Goal: Communication & Community: Answer question/provide support

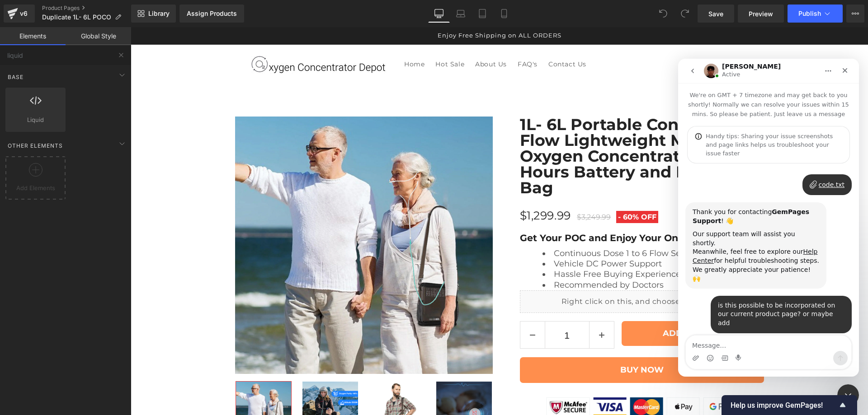
scroll to position [1123, 0]
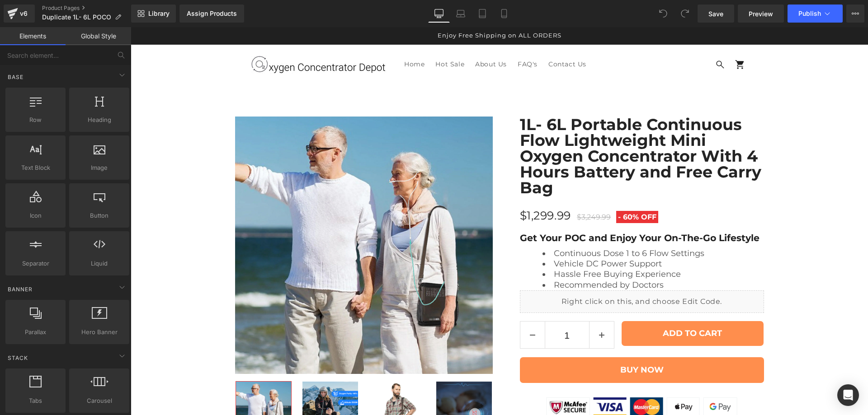
scroll to position [6262, 0]
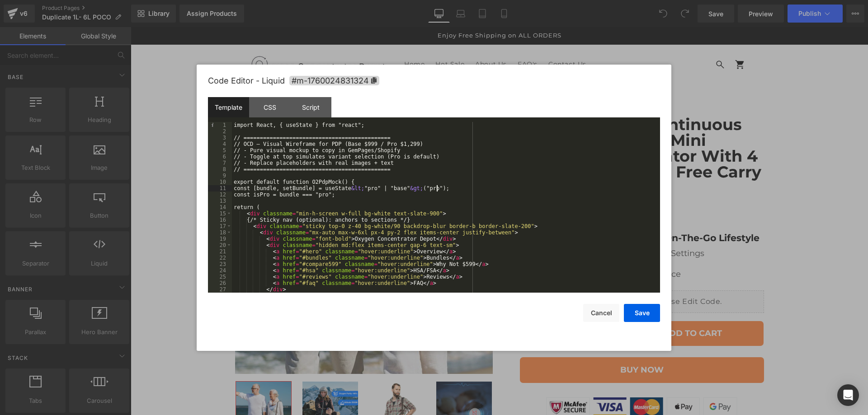
click at [494, 191] on div "import React, { useState } from "react"; // ===================================…" at bounding box center [444, 214] width 424 height 184
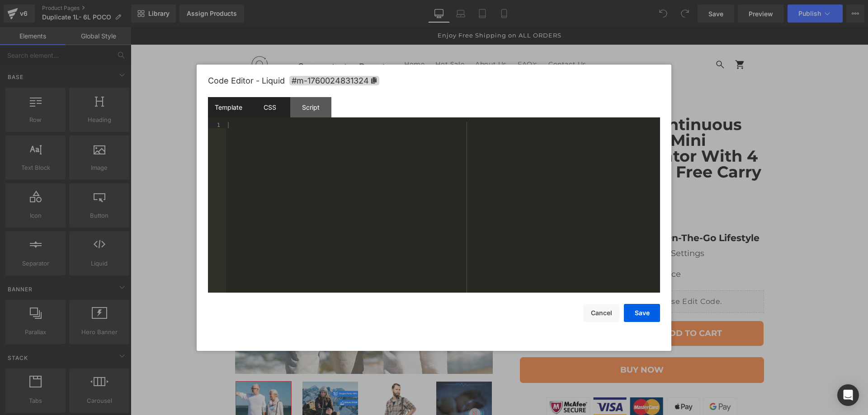
click at [280, 108] on div "CSS" at bounding box center [269, 107] width 41 height 20
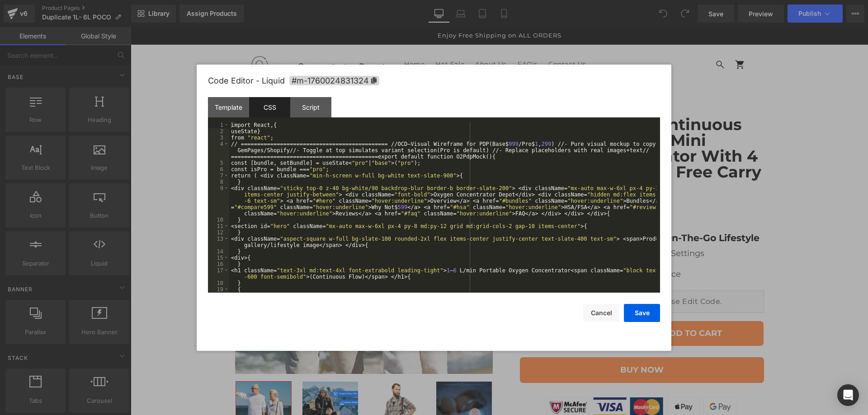
click at [372, 207] on div "import React , { useState } from " react " ; // ===============================…" at bounding box center [442, 226] width 427 height 209
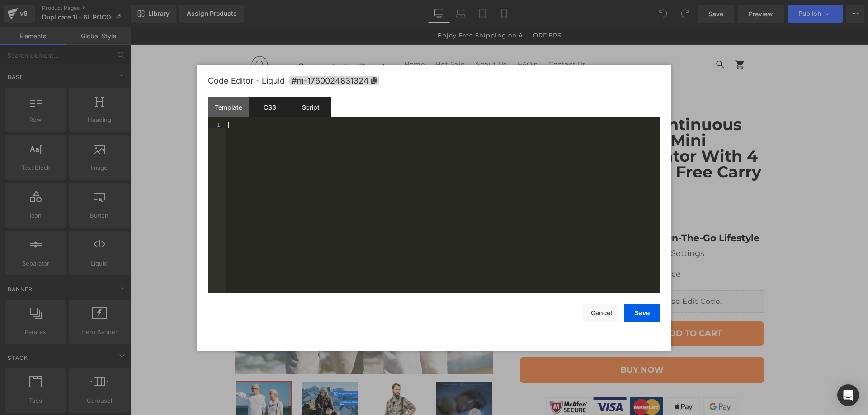
click at [311, 110] on div "Script" at bounding box center [310, 107] width 41 height 20
click at [306, 164] on div "( function ( jQuery ) { // var $module = jQuery('#m-1760024831324').children('.…" at bounding box center [443, 214] width 434 height 184
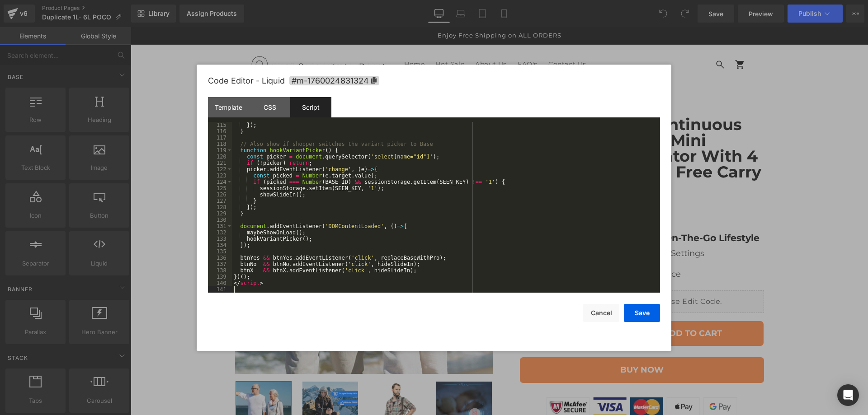
scroll to position [721, 0]
click at [647, 316] on button "Save" at bounding box center [642, 313] width 36 height 18
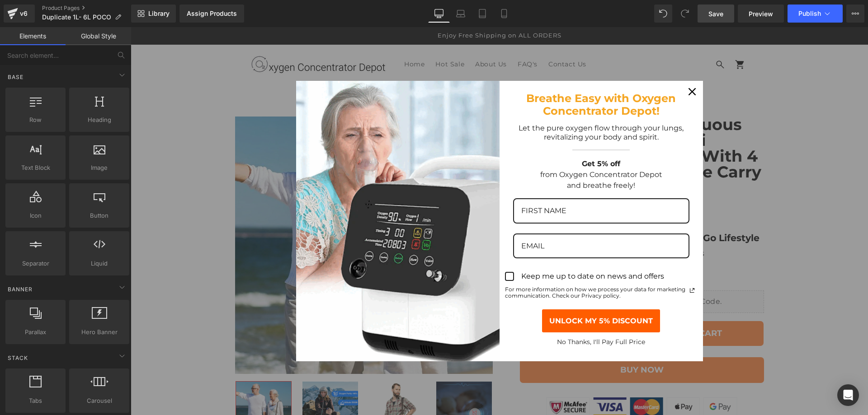
drag, startPoint x: 715, startPoint y: 12, endPoint x: 615, endPoint y: 52, distance: 108.7
click at [715, 12] on span "Save" at bounding box center [715, 13] width 15 height 9
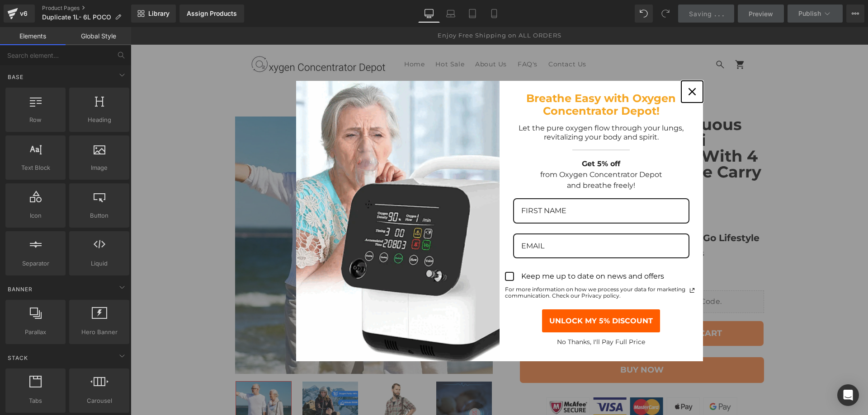
click at [690, 91] on icon "close icon" at bounding box center [691, 91] width 7 height 7
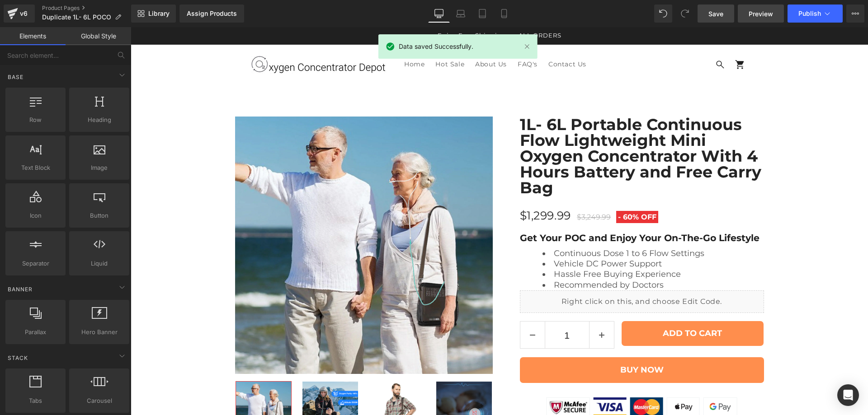
click at [762, 11] on span "Preview" at bounding box center [760, 13] width 24 height 9
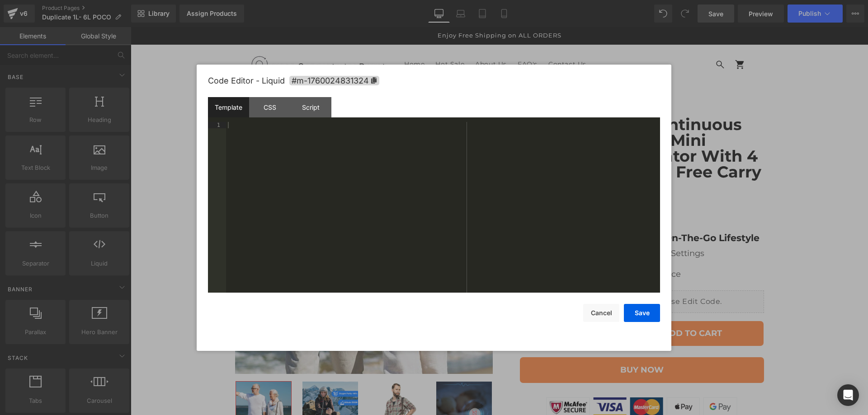
click at [318, 104] on div "Script" at bounding box center [310, 107] width 41 height 20
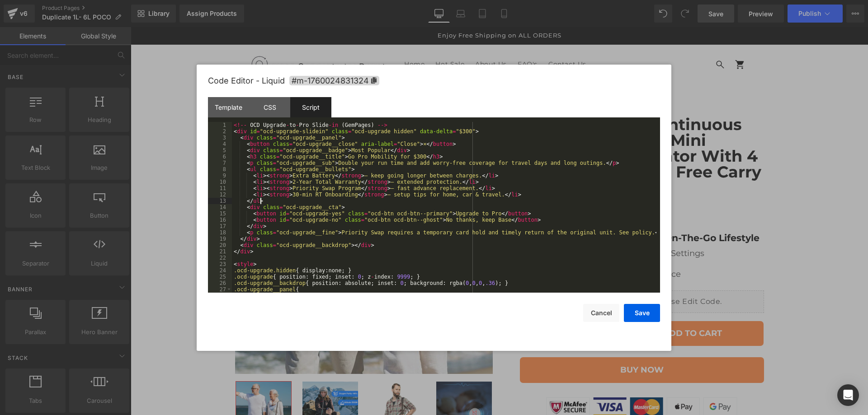
click at [332, 198] on div "<!-- OCD Upgrade - to - Pro Slide - in ( GemPages ) --> < div id = "ocd-upgrade…" at bounding box center [444, 214] width 424 height 184
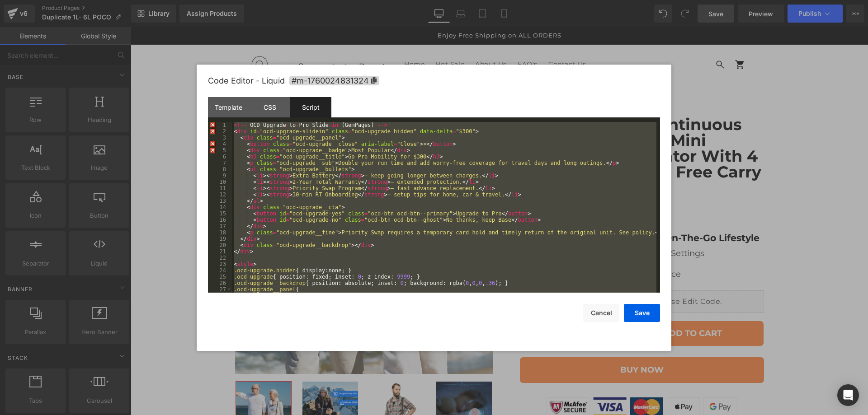
scroll to position [443, 0]
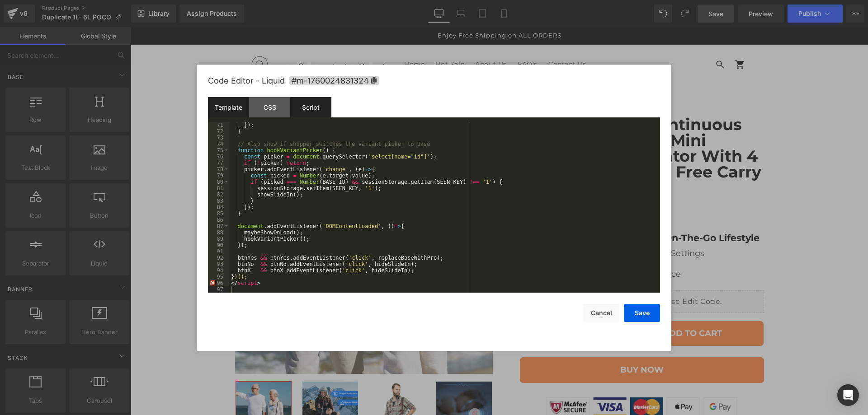
click at [227, 110] on div "Template" at bounding box center [228, 107] width 41 height 20
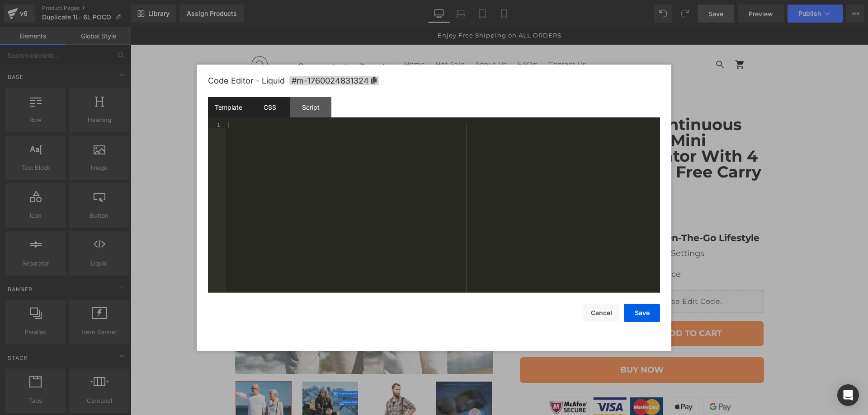
click at [267, 110] on div "CSS" at bounding box center [269, 107] width 41 height 20
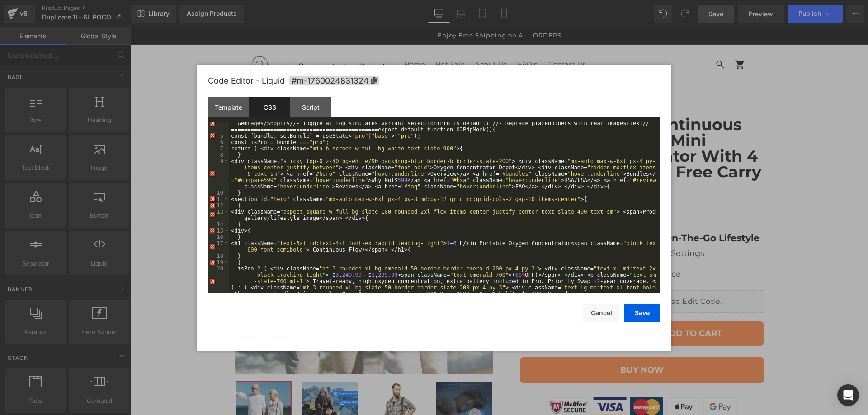
scroll to position [54, 0]
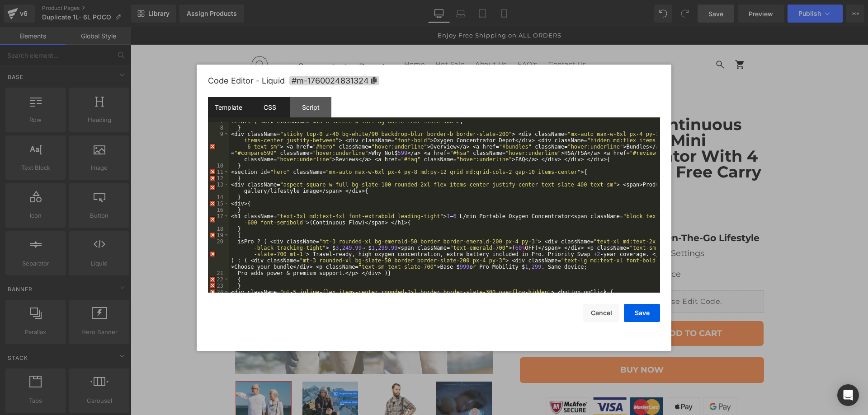
click at [226, 111] on div "Template" at bounding box center [228, 107] width 41 height 20
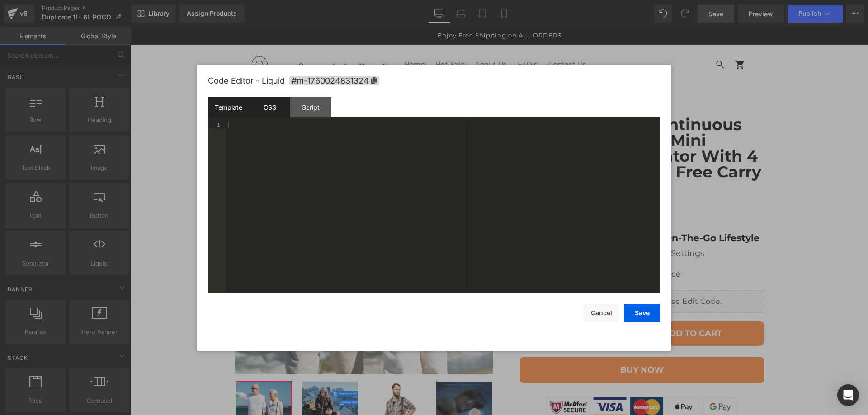
click at [268, 104] on div "CSS" at bounding box center [269, 107] width 41 height 20
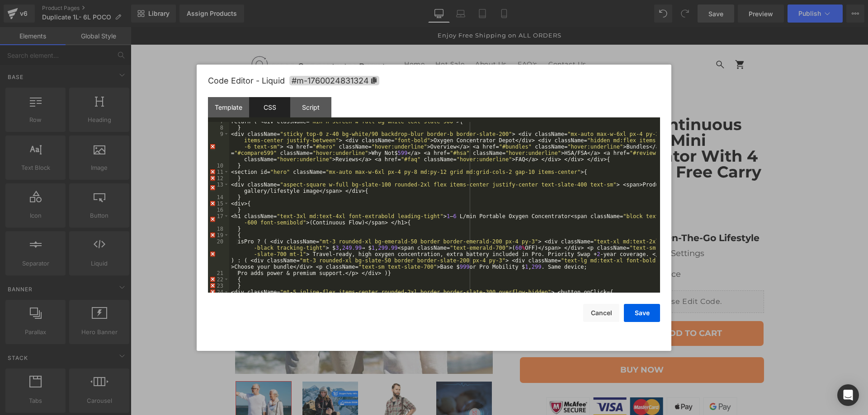
click at [312, 176] on div "return ( <div className= " min-h-screen w-full bg-white text-slate-900 " >{ } <…" at bounding box center [442, 210] width 427 height 184
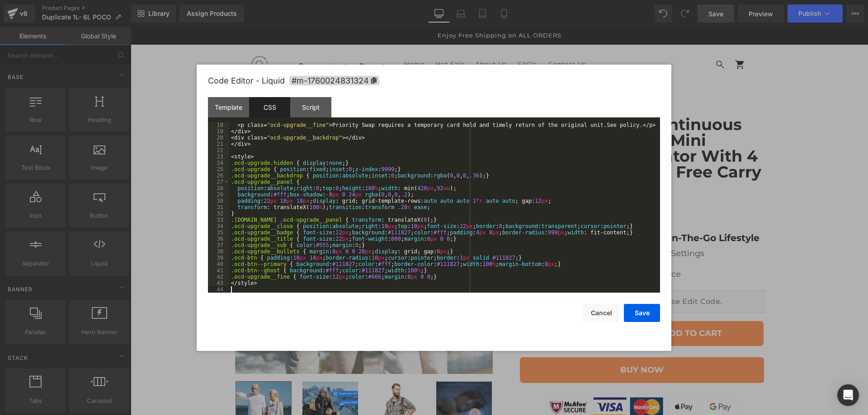
scroll to position [108, 0]
click at [645, 316] on button "Save" at bounding box center [642, 313] width 36 height 18
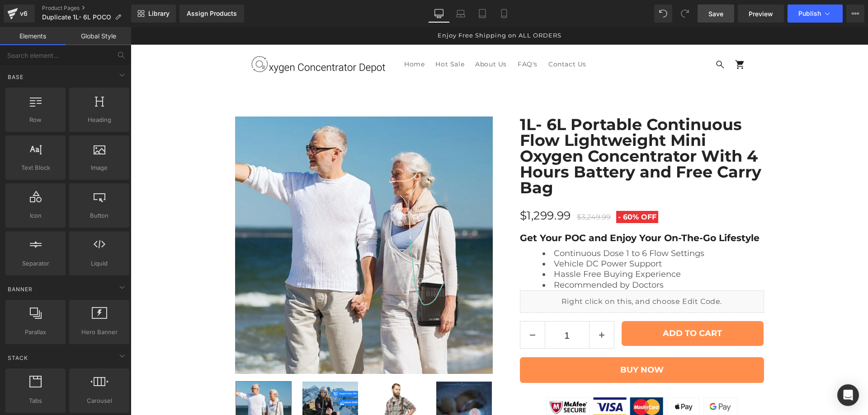
click at [708, 14] on link "Save" at bounding box center [715, 14] width 37 height 18
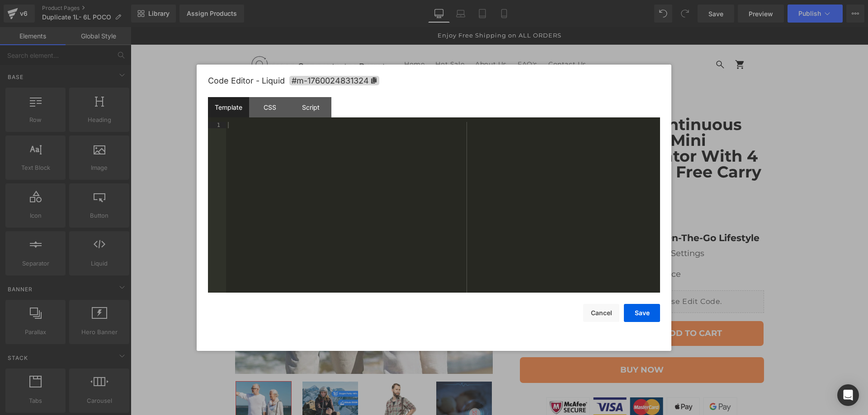
click at [249, 133] on div at bounding box center [443, 214] width 434 height 184
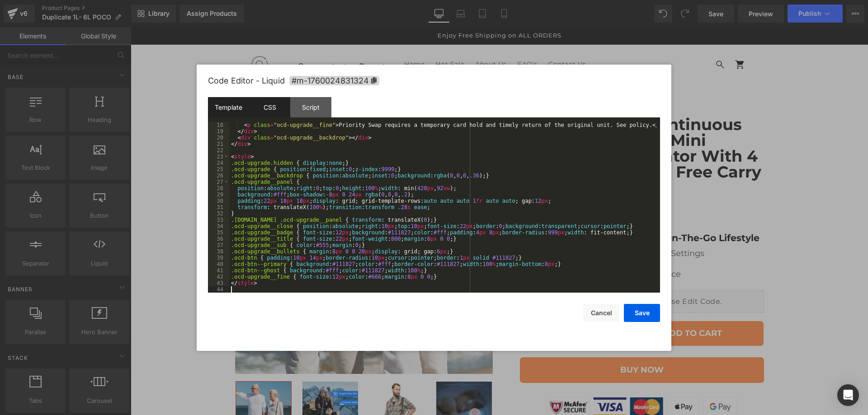
click at [267, 111] on div "CSS" at bounding box center [269, 107] width 41 height 20
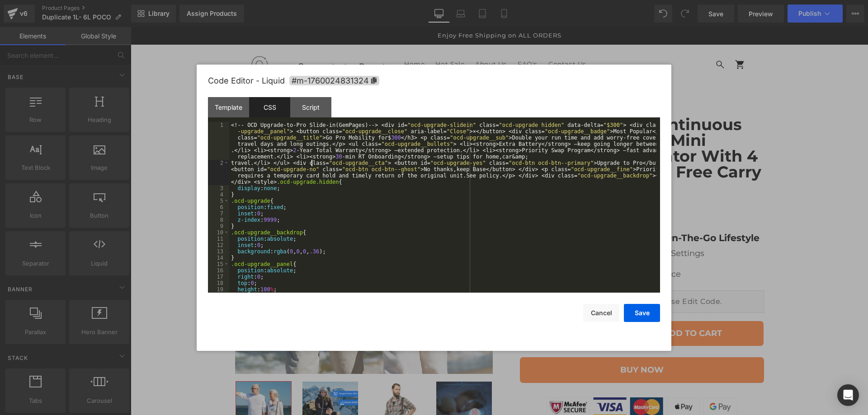
click at [311, 161] on div "<! -- OCD Upgrade-to-Pro Slide-in ( GemPages ) -- > < div id = " ocd-upgrade-sl…" at bounding box center [442, 229] width 427 height 215
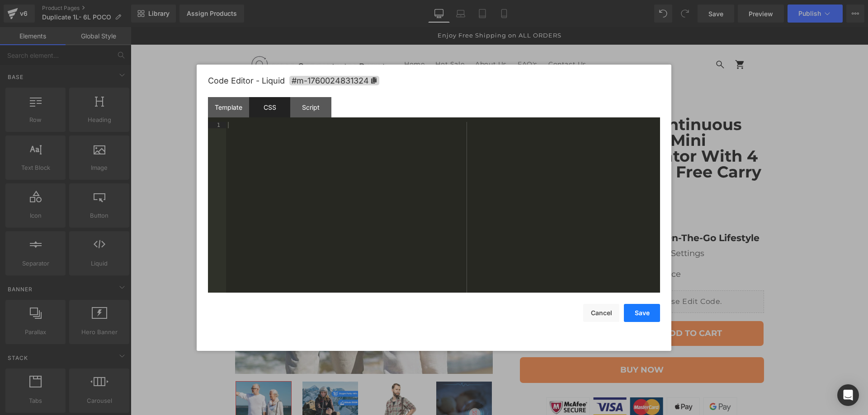
click at [642, 315] on button "Save" at bounding box center [642, 313] width 36 height 18
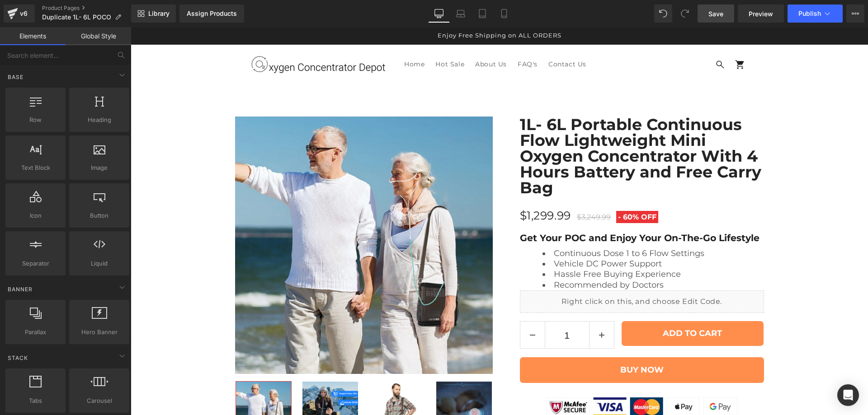
click at [722, 11] on span "Save" at bounding box center [715, 13] width 15 height 9
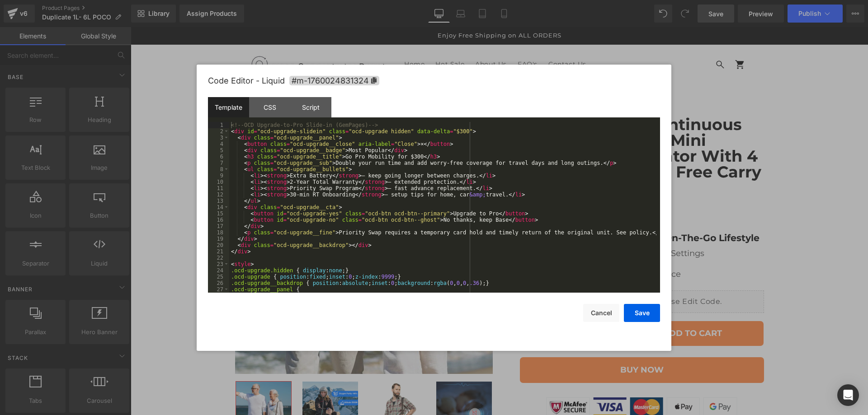
click at [378, 224] on div "<!-- OCD Upgrade-to-Pro Slide-in (GemPages) --> < div id = "ocd-upgrade-slidein…" at bounding box center [442, 214] width 427 height 184
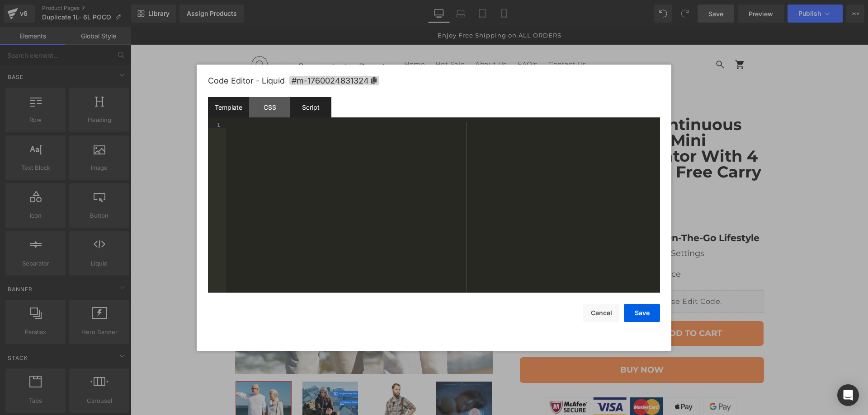
click at [318, 111] on div "Script" at bounding box center [310, 107] width 41 height 20
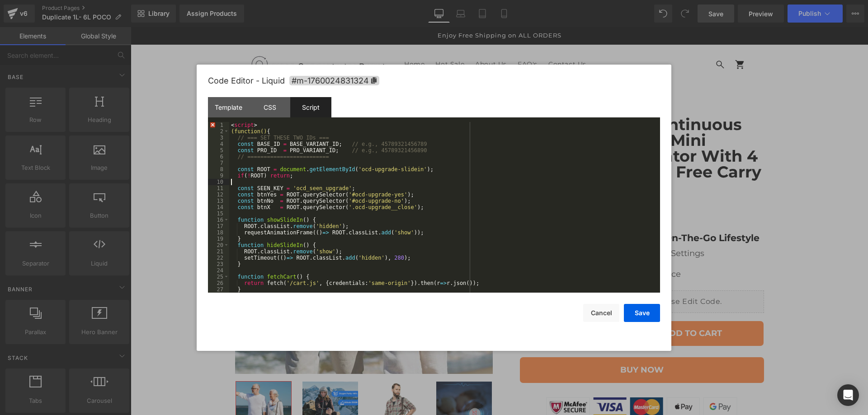
click at [325, 179] on div "< script > (function() { // === SET THESE TWO IDs === const BASE_ID = BASE_VARI…" at bounding box center [442, 214] width 427 height 184
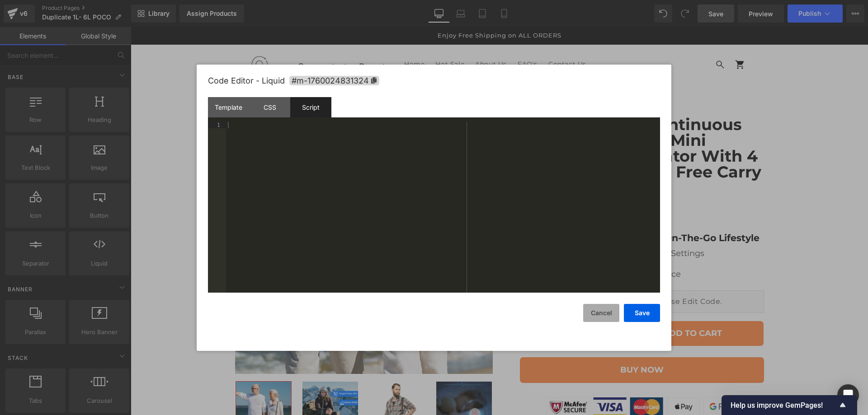
click at [597, 311] on button "Cancel" at bounding box center [601, 313] width 36 height 18
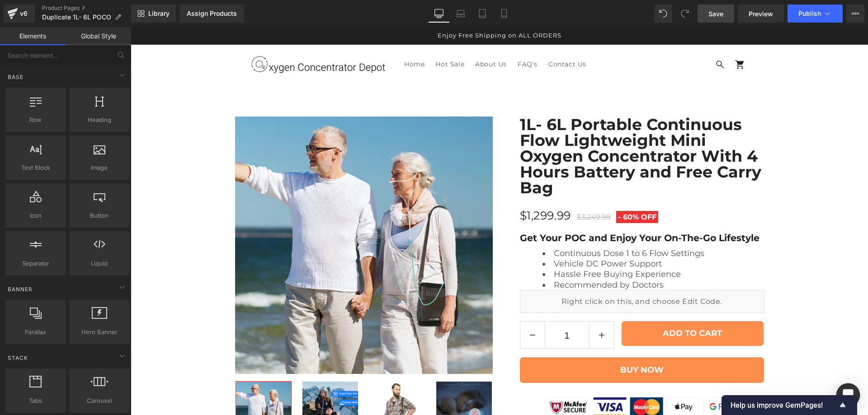
click at [847, 395] on icon "Open Intercom Messenger" at bounding box center [848, 396] width 10 height 12
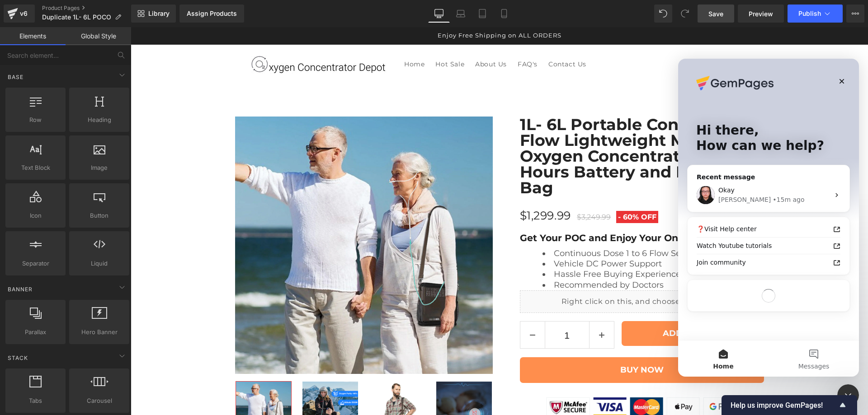
scroll to position [0, 0]
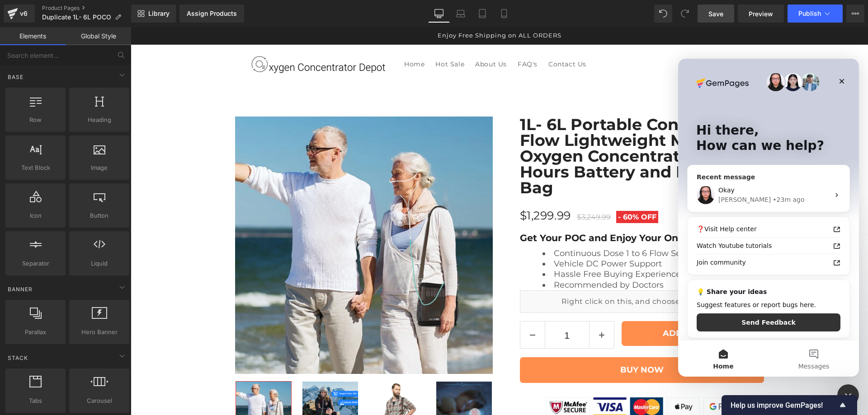
click at [746, 195] on div "Okay" at bounding box center [773, 190] width 111 height 9
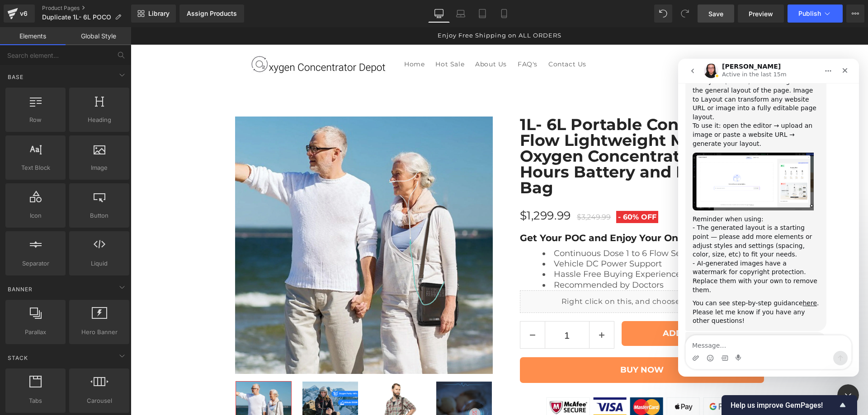
scroll to position [2015, 0]
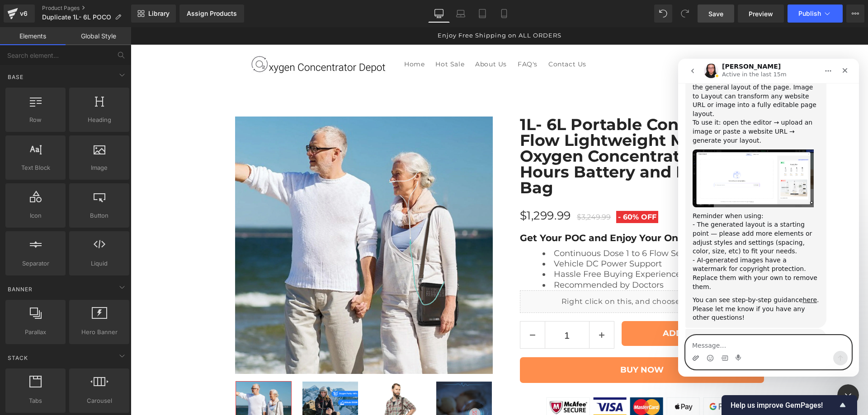
click at [698, 358] on icon "Upload attachment" at bounding box center [695, 358] width 6 height 5
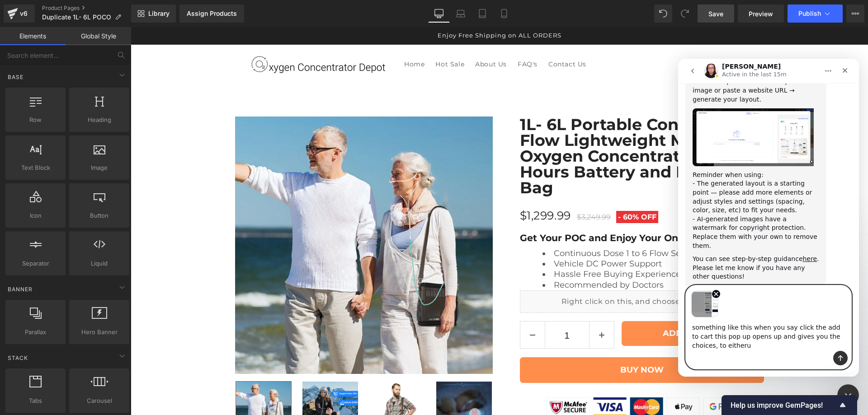
scroll to position [2065, 0]
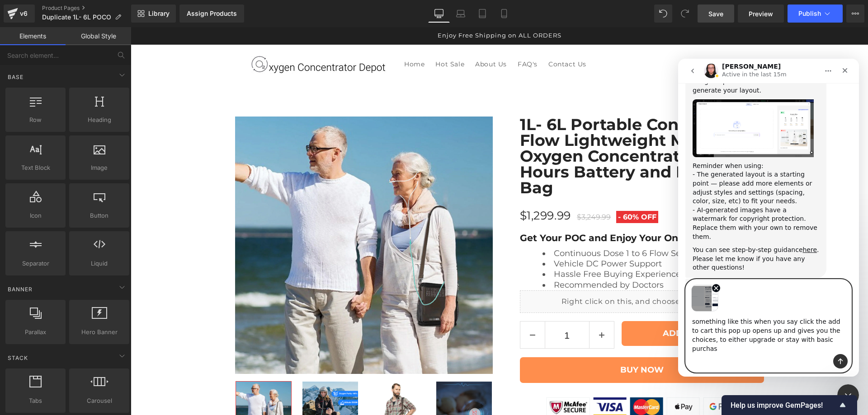
type textarea "something like this when you say click the add to cart this pop up opens up and…"
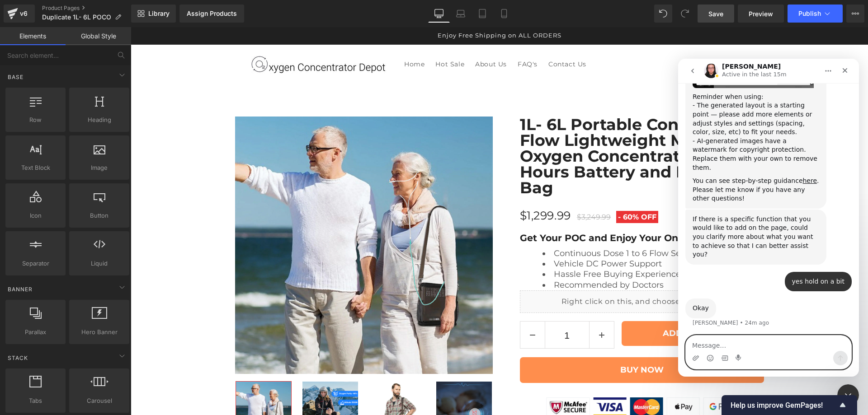
scroll to position [2143, 0]
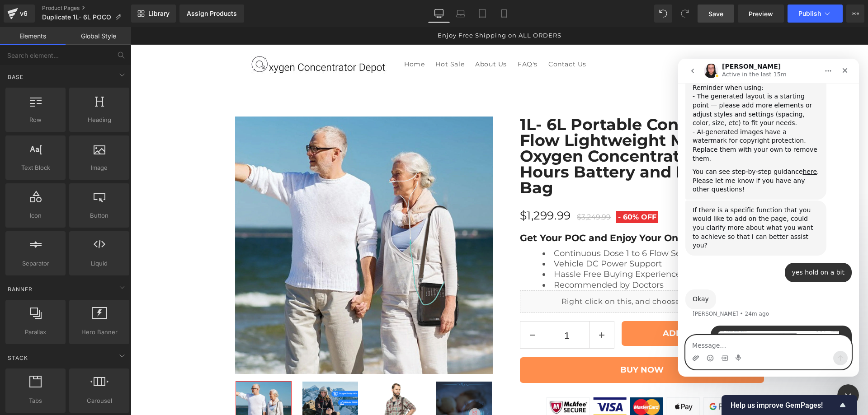
click at [694, 359] on icon "Upload attachment" at bounding box center [695, 358] width 7 height 7
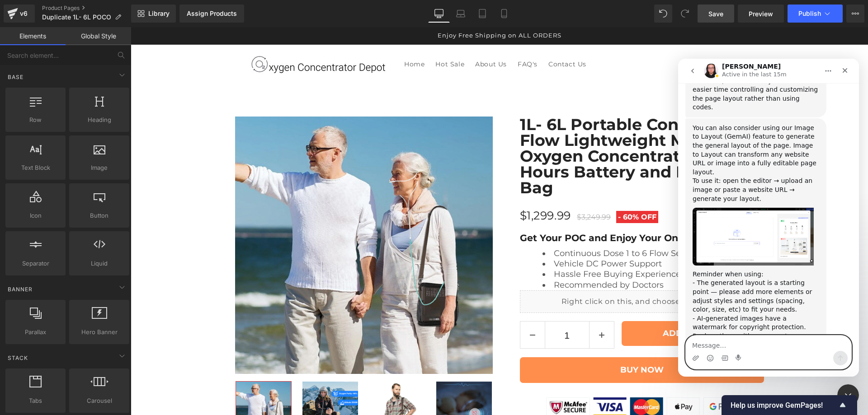
scroll to position [1917, 0]
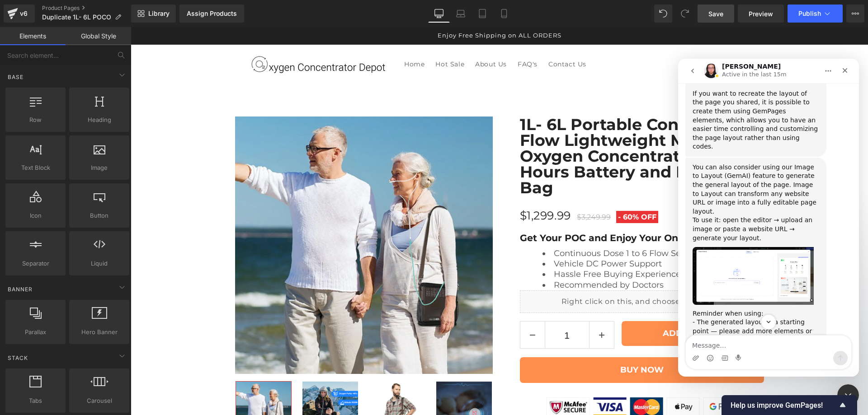
click at [794, 247] on img "Nathan says…" at bounding box center [752, 276] width 121 height 58
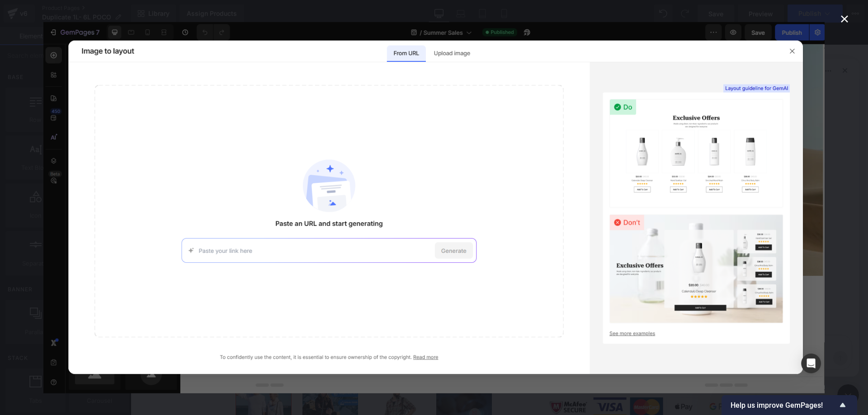
scroll to position [0, 0]
click at [848, 19] on icon "Close" at bounding box center [844, 19] width 11 height 11
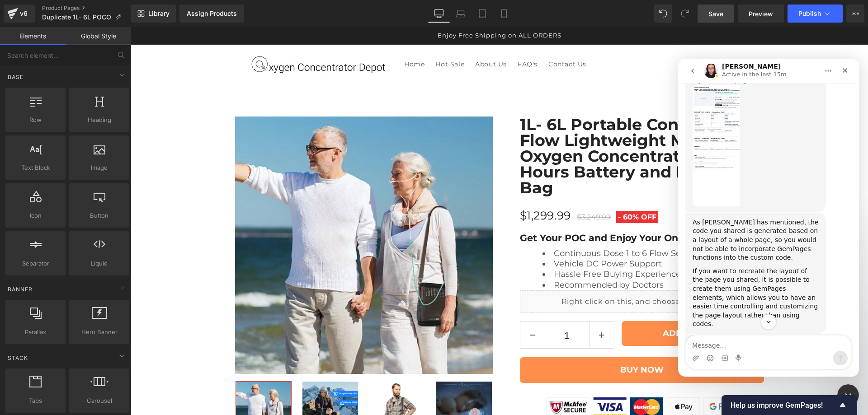
scroll to position [1691, 0]
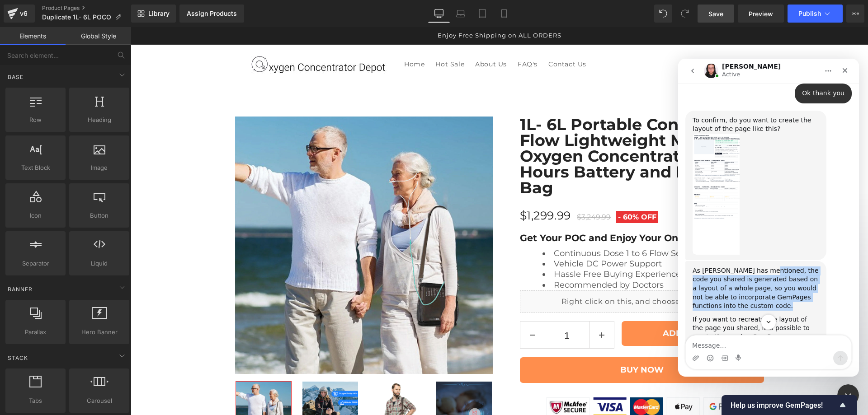
drag, startPoint x: 759, startPoint y: 184, endPoint x: 734, endPoint y: 225, distance: 48.1
click at [734, 267] on div "As [PERSON_NAME] has mentioned, the code you shared is generated based on a lay…" at bounding box center [755, 322] width 127 height 111
copy div "the code you shared is generated based on a layout of a whole page, so you woul…"
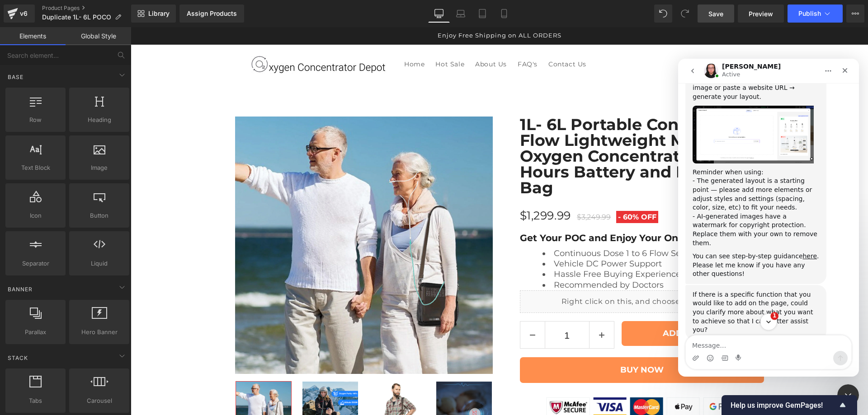
click at [769, 322] on icon "Scroll to bottom" at bounding box center [768, 322] width 5 height 3
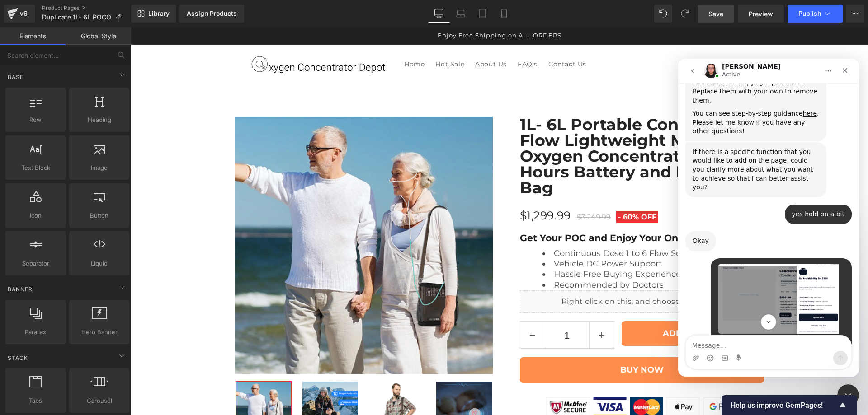
scroll to position [2212, 0]
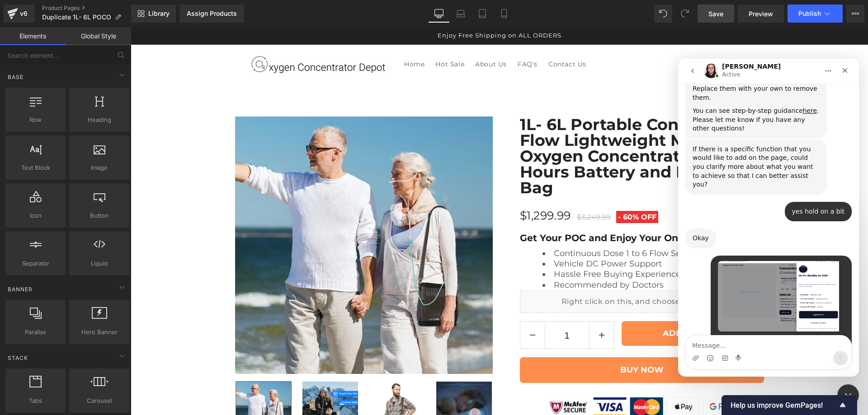
click at [787, 342] on textarea "Message…" at bounding box center [768, 343] width 165 height 15
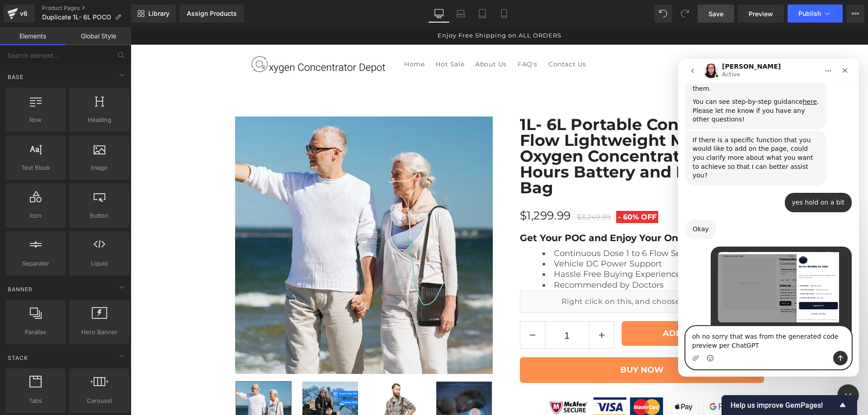
click at [712, 358] on icon "Emoji picker" at bounding box center [709, 358] width 7 height 7
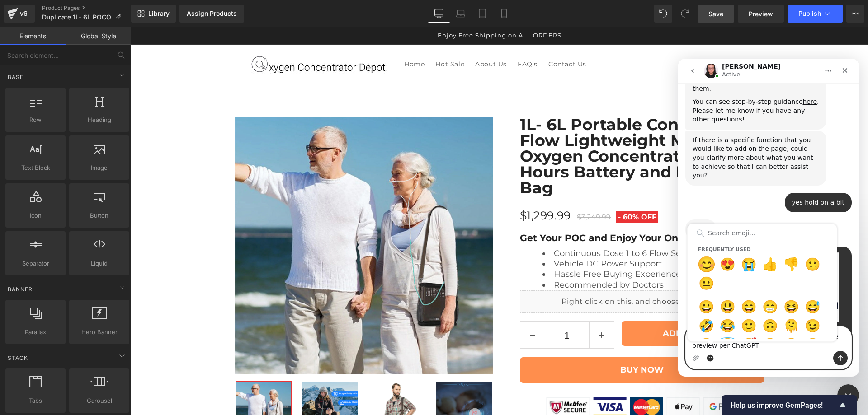
type textarea "oh no sorry that was from the generated code preview per ChatGPT 😊"
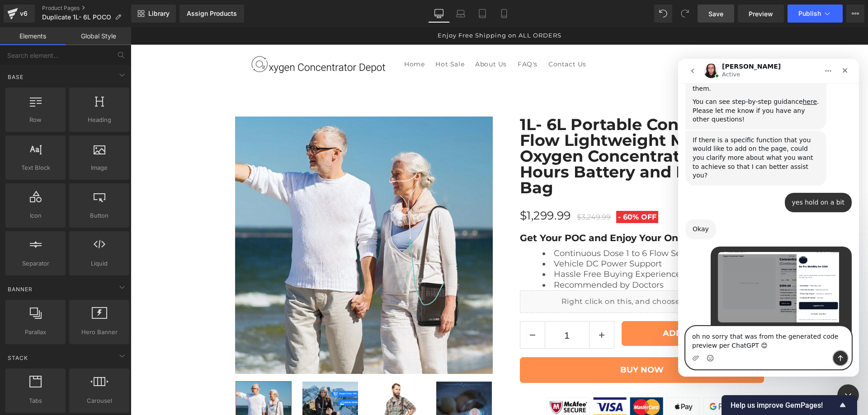
click at [844, 359] on button "Send a message…" at bounding box center [840, 358] width 14 height 14
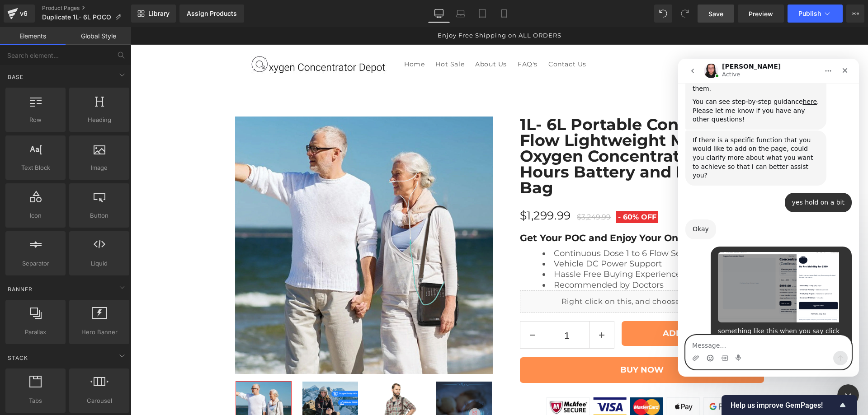
scroll to position [2233, 0]
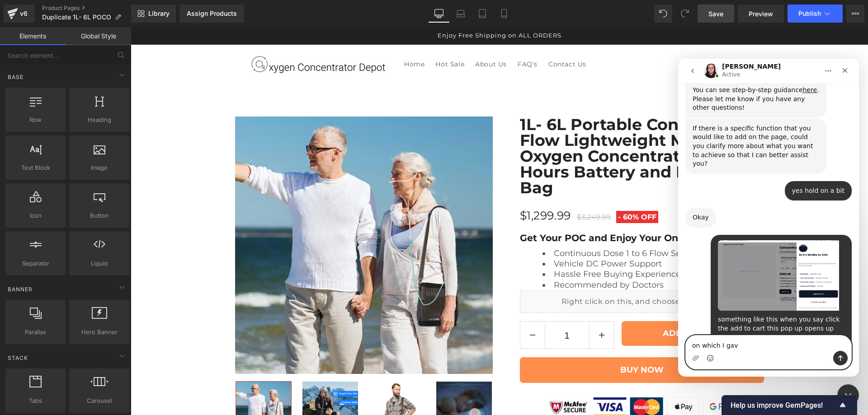
type textarea "on which I gave"
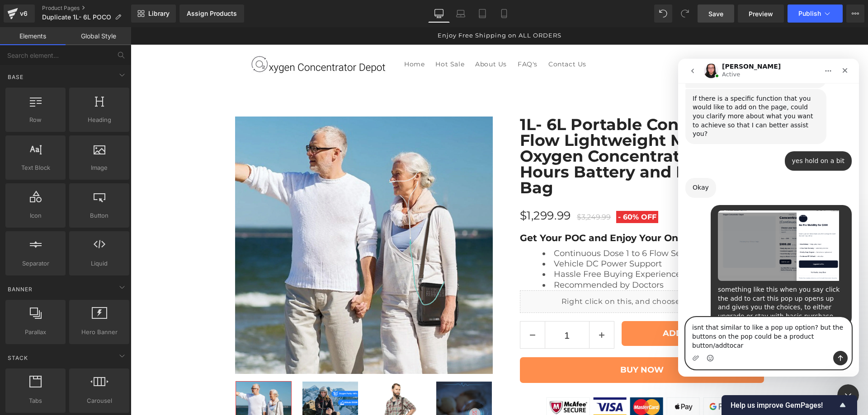
scroll to position [2272, 0]
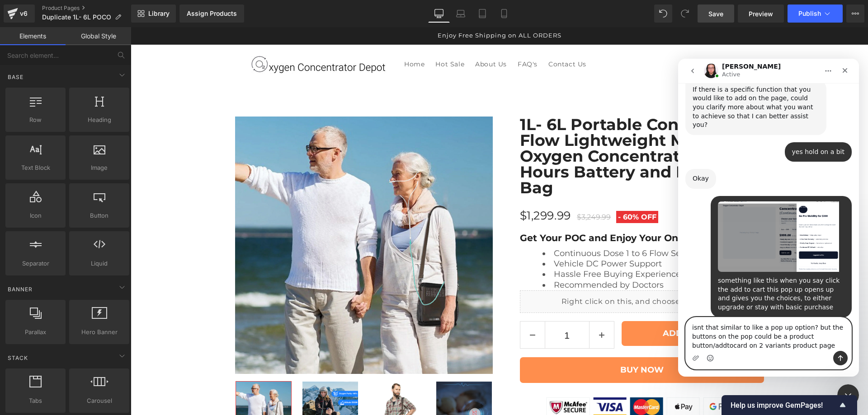
type textarea "isnt that similar to like a pop up option? but the buttons on the pop could be …"
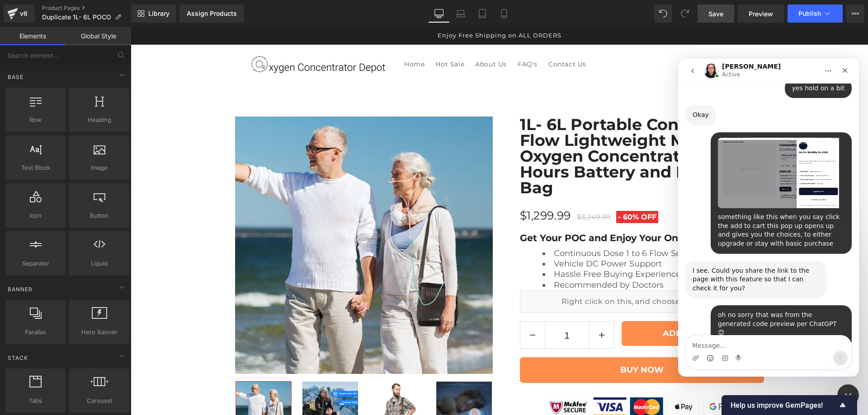
scroll to position [2394, 0]
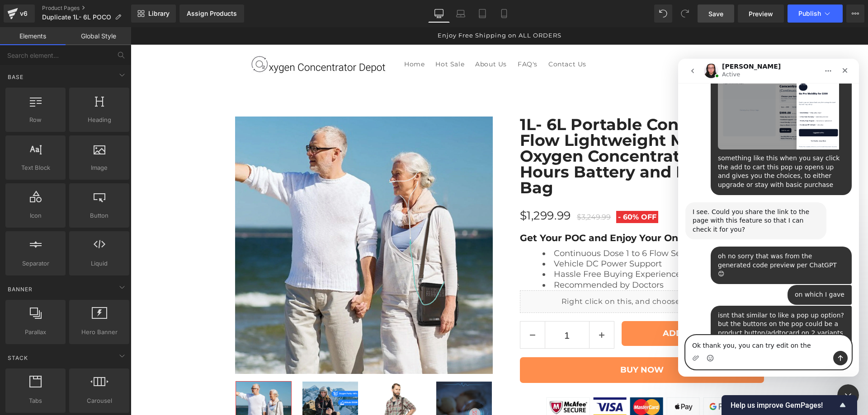
type textarea "Ok thank you, you can try edit on the"
click at [75, 15] on div at bounding box center [434, 194] width 868 height 388
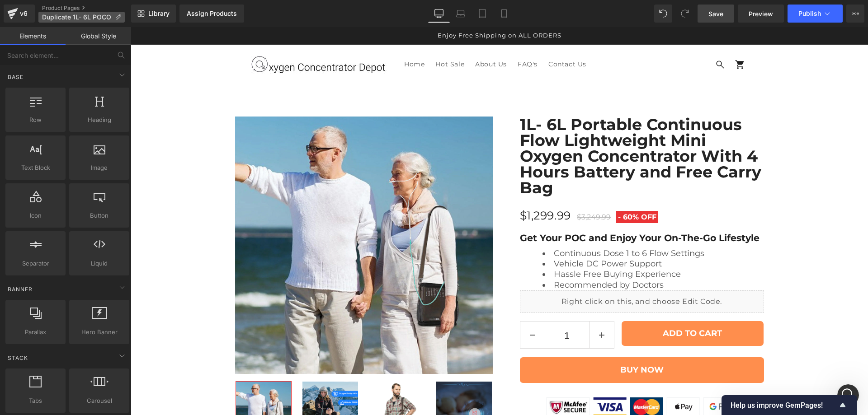
scroll to position [2385, 0]
click at [81, 15] on span "Duplicate 1L- 6L POCO" at bounding box center [76, 17] width 69 height 7
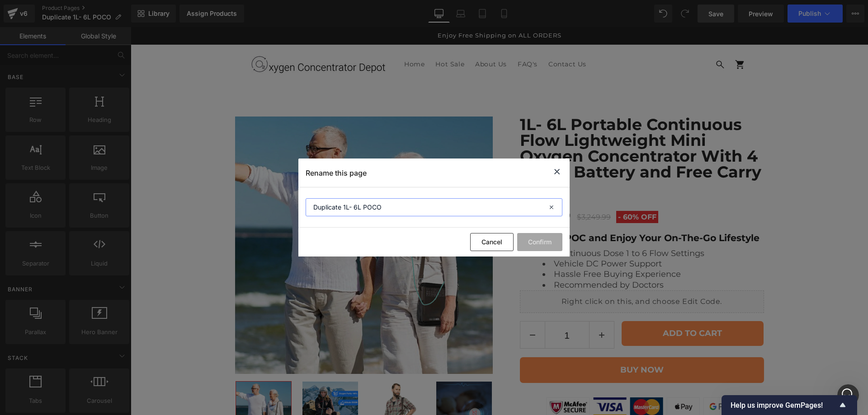
drag, startPoint x: 388, startPoint y: 211, endPoint x: 246, endPoint y: 198, distance: 143.0
click at [246, 198] on div "Rename this page Duplicate 1L- 6L POCO Cancel Confirm" at bounding box center [434, 207] width 868 height 415
click at [554, 172] on icon at bounding box center [556, 171] width 11 height 11
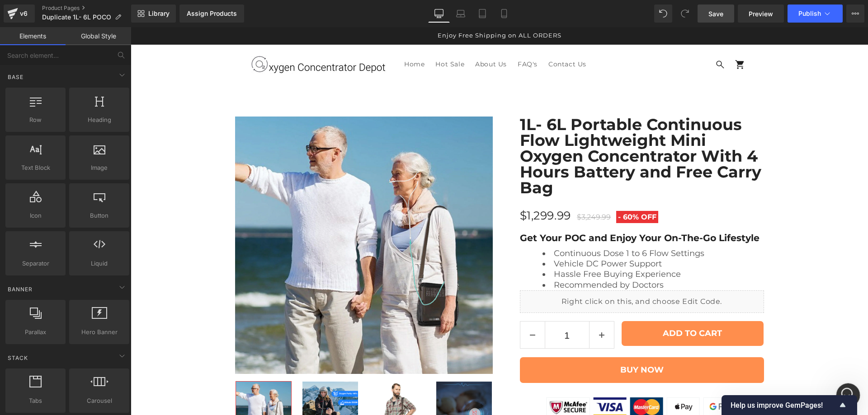
click at [843, 388] on icon "Open Intercom Messenger" at bounding box center [846, 394] width 15 height 15
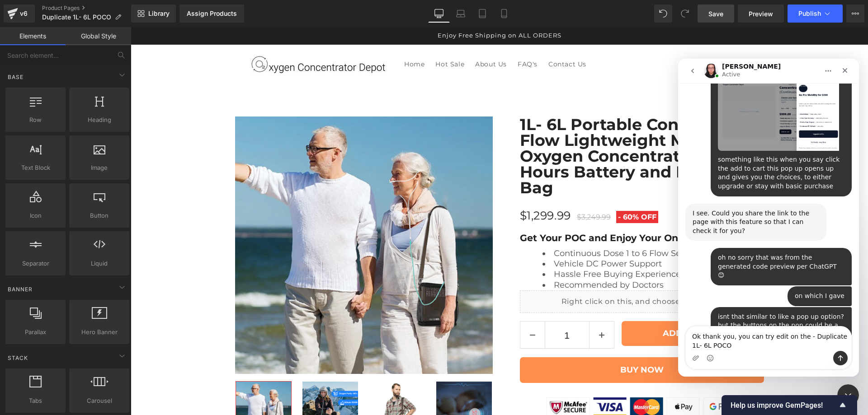
scroll to position [2394, 0]
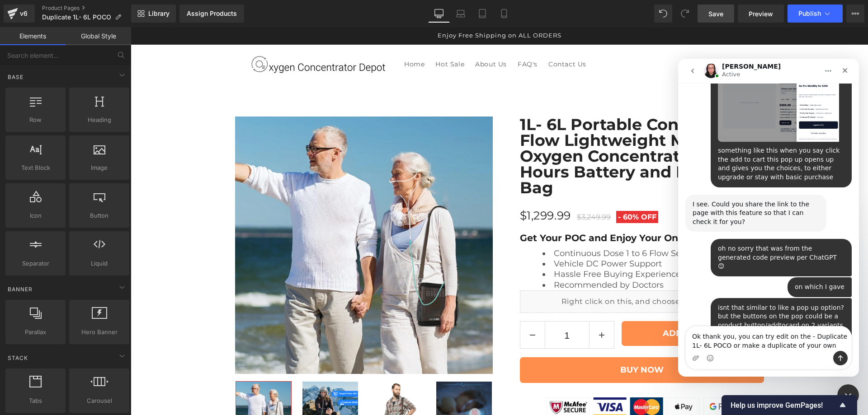
click at [810, 343] on textarea "Ok thank you, you can try edit on the - Duplicate 1L- 6L POCO or make a duplica…" at bounding box center [768, 339] width 165 height 24
click at [810, 348] on textarea "Ok thank you, you can try edit on the - Duplicate 1L- 6L POCO or make a duplica…" at bounding box center [768, 339] width 165 height 24
drag, startPoint x: 810, startPoint y: 348, endPoint x: 710, endPoint y: 347, distance: 99.4
click at [710, 347] on textarea "Ok thank you, you can try edit on the - Duplicate 1L- 6L POCO or make a duplica…" at bounding box center [768, 339] width 165 height 24
type textarea "Ok thank you, you can try edit on the - Duplicate 1L- 6L POCO"
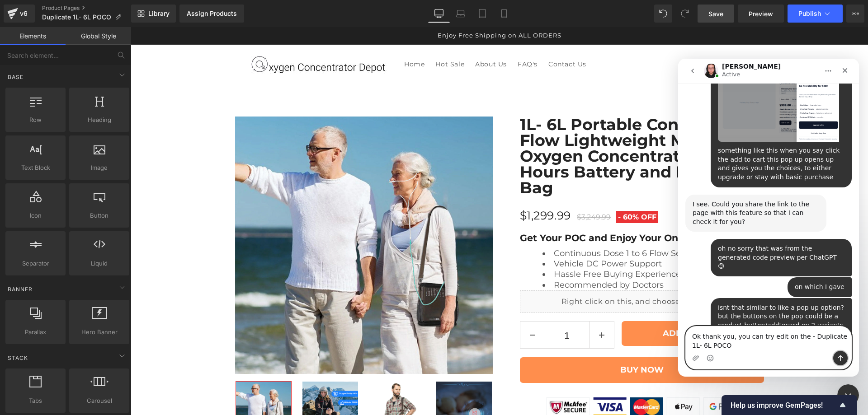
click at [844, 358] on button "Send a message…" at bounding box center [840, 358] width 14 height 14
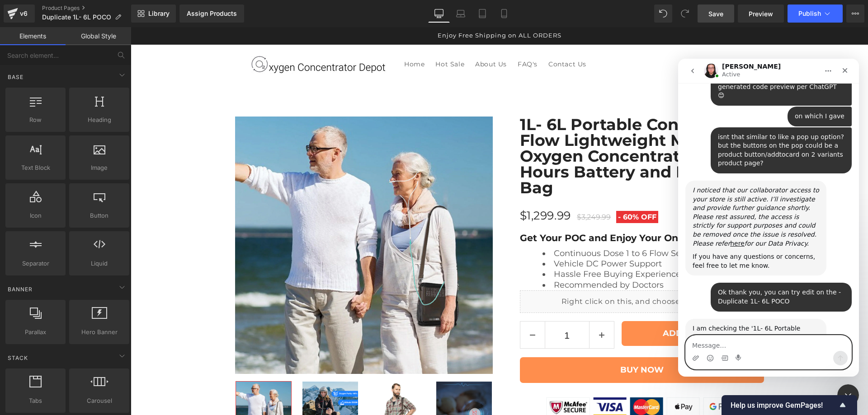
scroll to position [2565, 0]
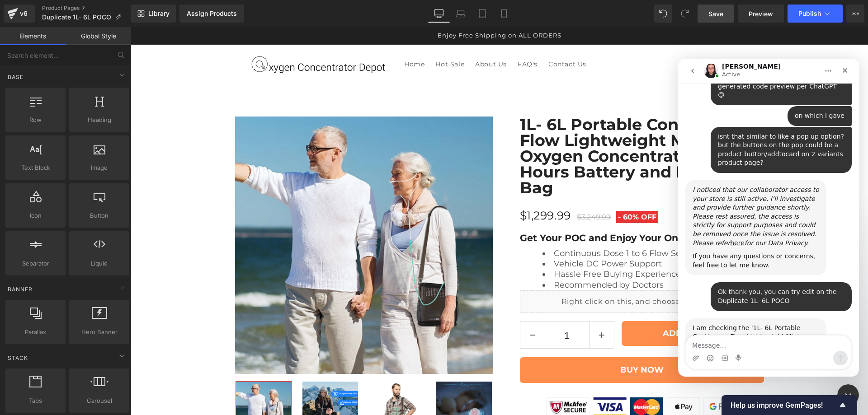
click at [742, 377] on img "Nathan says…" at bounding box center [752, 407] width 121 height 60
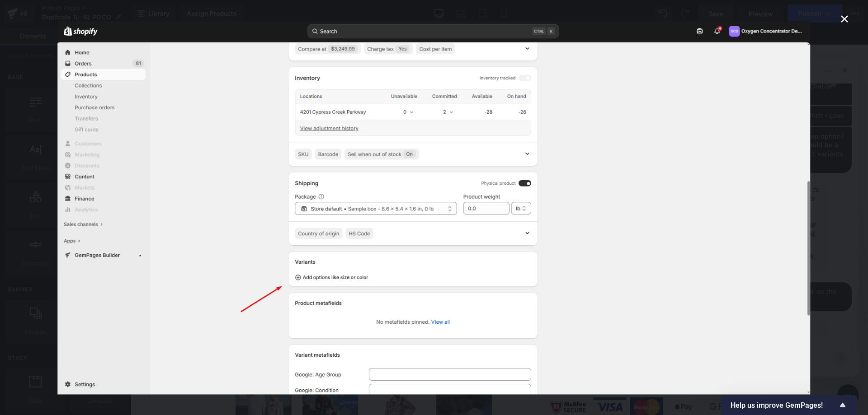
click at [840, 21] on icon "Close" at bounding box center [844, 19] width 11 height 11
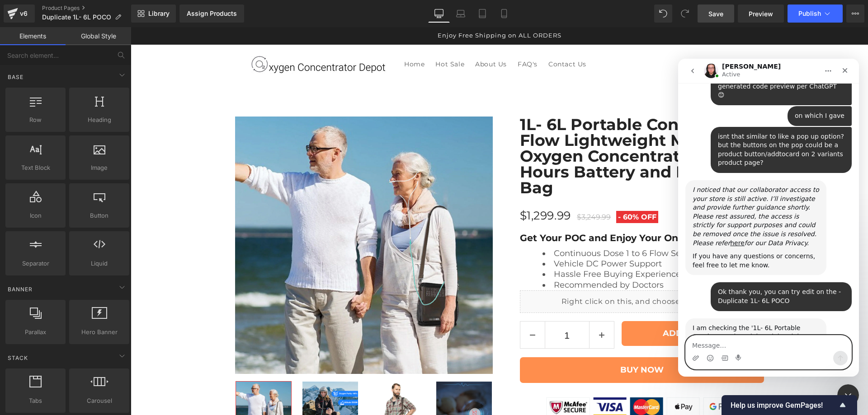
click at [736, 347] on textarea "Message…" at bounding box center [768, 343] width 165 height 15
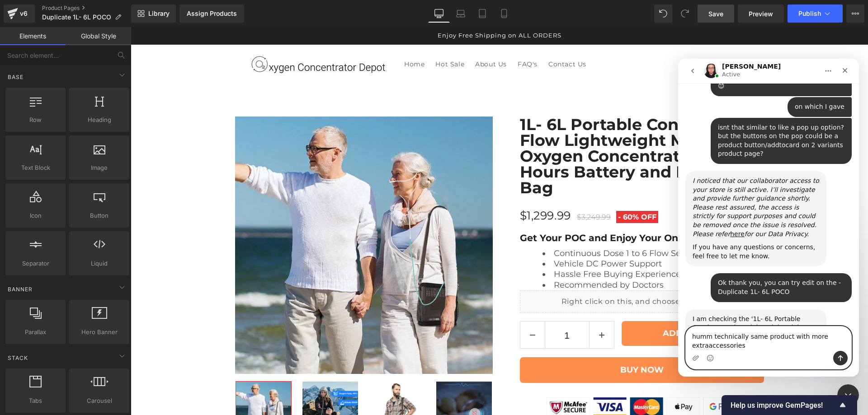
type textarea "humm technically same product with more extra accessories"
click at [773, 346] on textarea "humm technically same product with more extra accessories" at bounding box center [768, 339] width 165 height 24
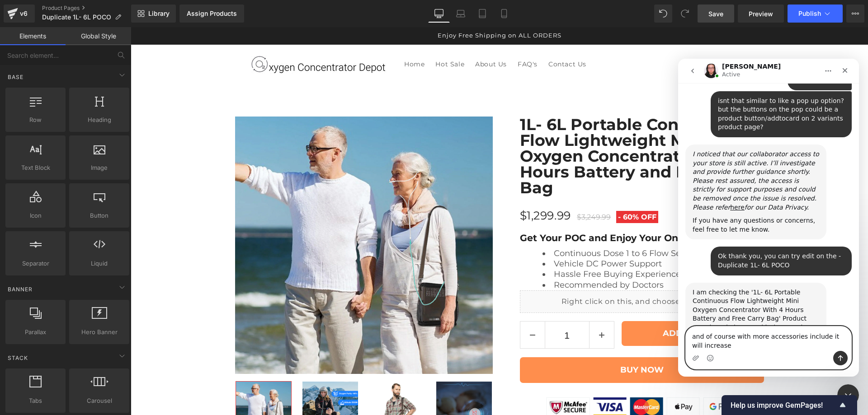
scroll to position [2610, 0]
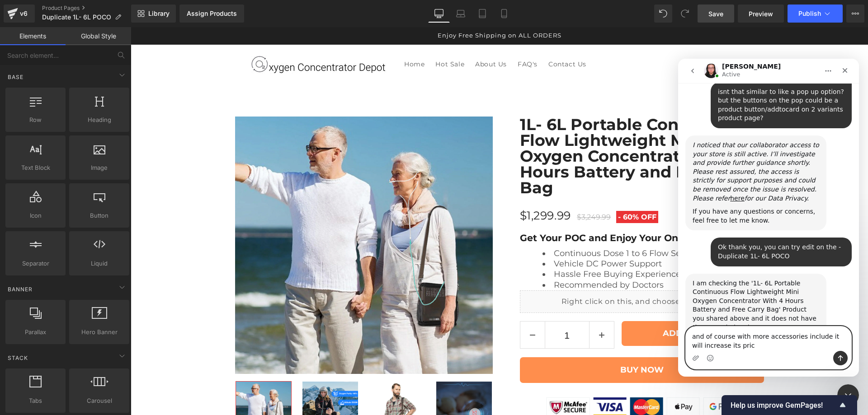
type textarea "and of course with more accessories include it will increase its price"
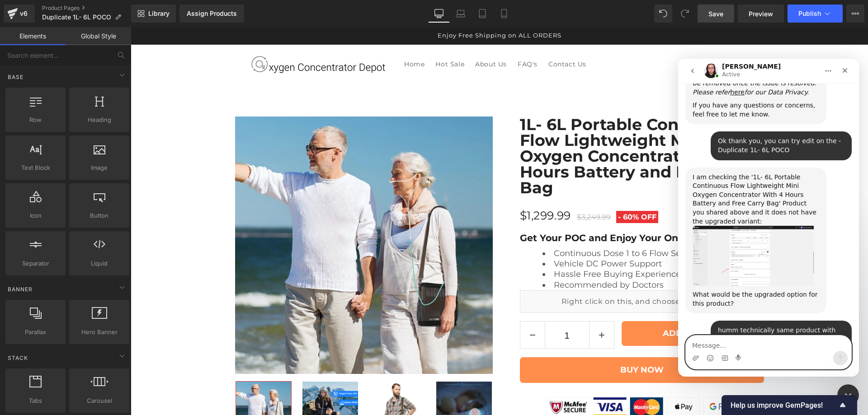
scroll to position [2693, 0]
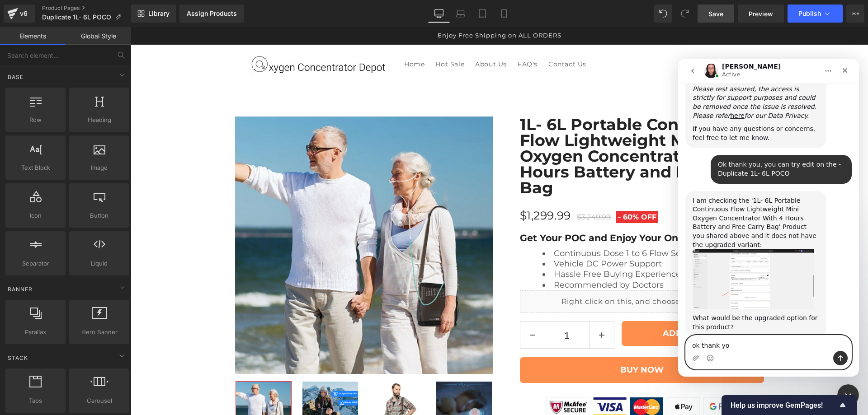
type textarea "ok thank you"
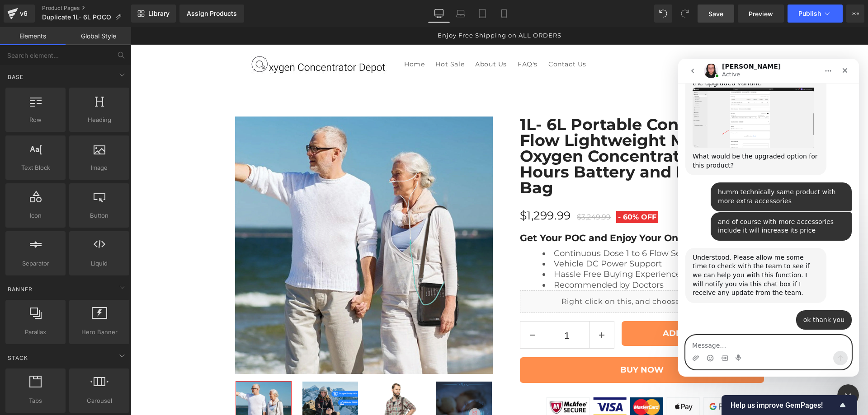
scroll to position [2865, 0]
